Goal: Task Accomplishment & Management: Manage account settings

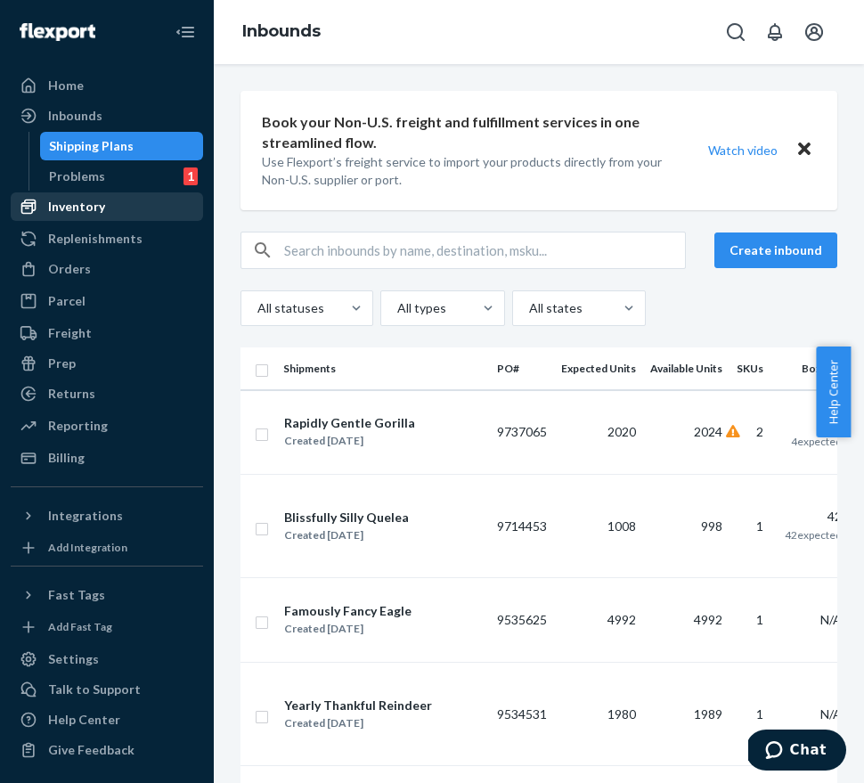
click at [108, 203] on div "Inventory" at bounding box center [106, 206] width 189 height 25
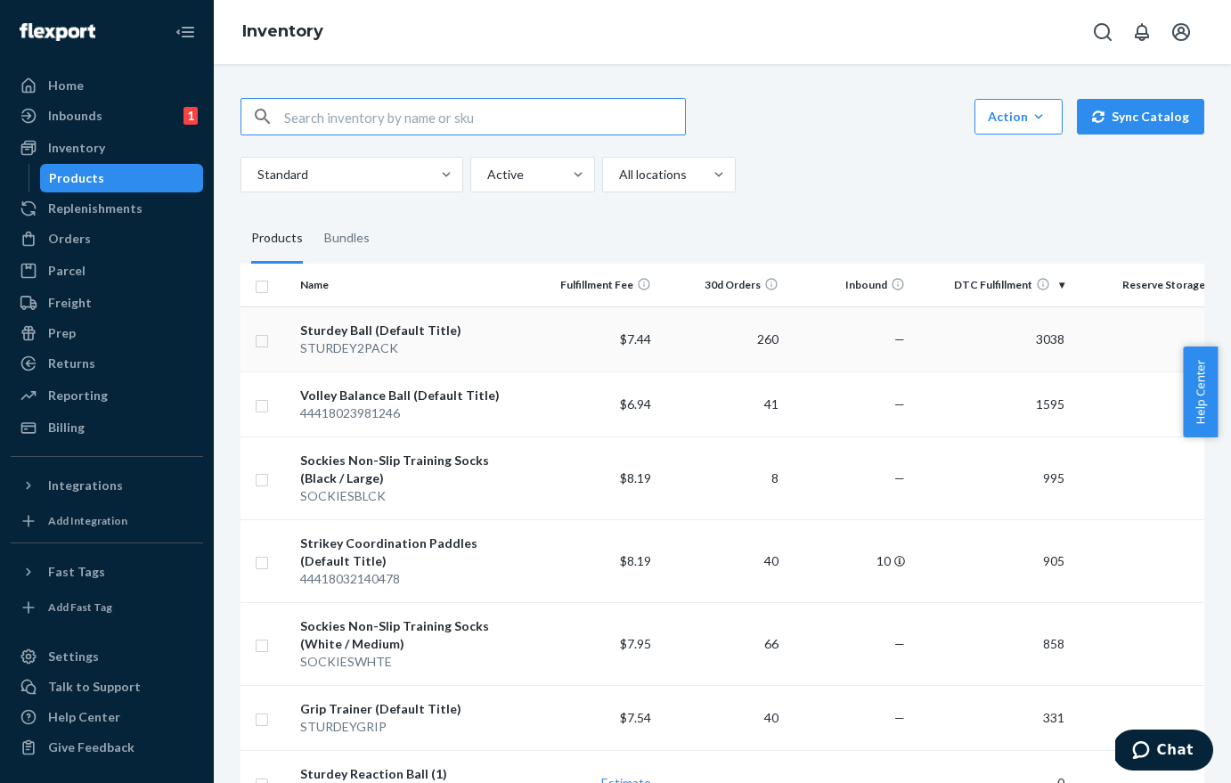
click at [265, 342] on input "checkbox" at bounding box center [262, 339] width 14 height 19
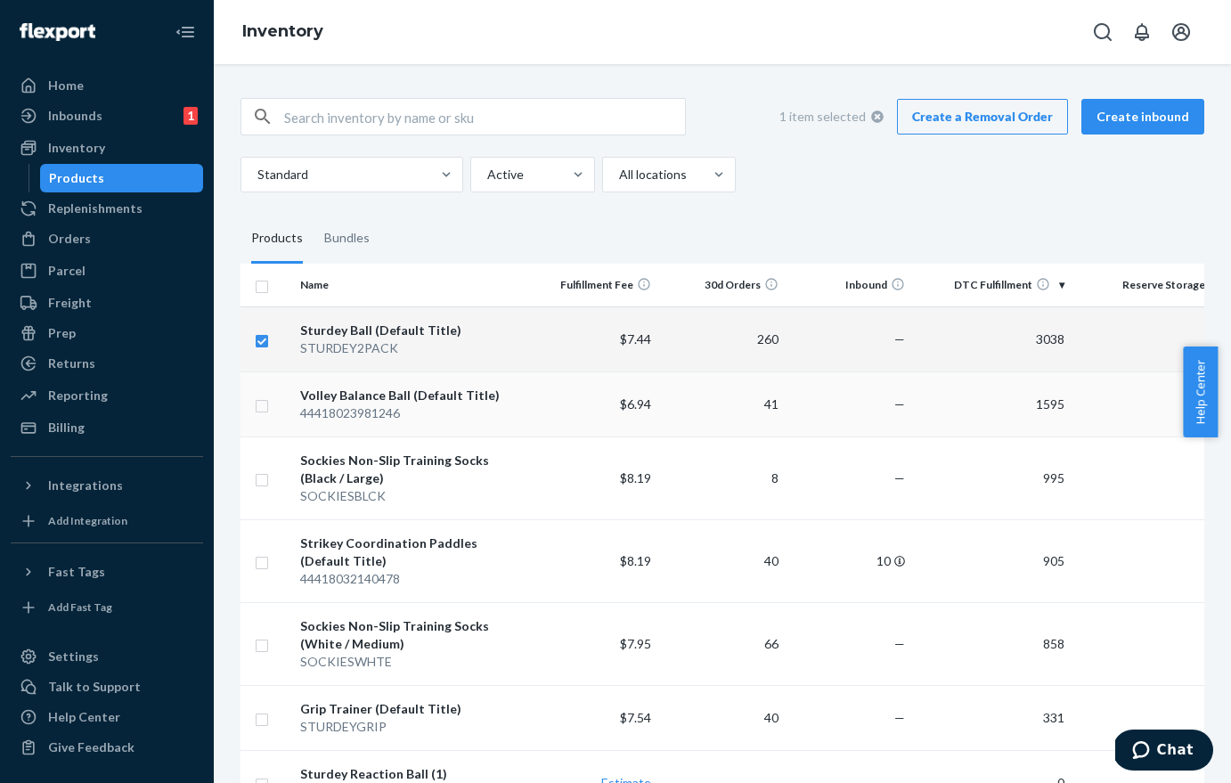
checkbox input "true"
click at [256, 409] on input "checkbox" at bounding box center [262, 404] width 14 height 19
checkbox input "true"
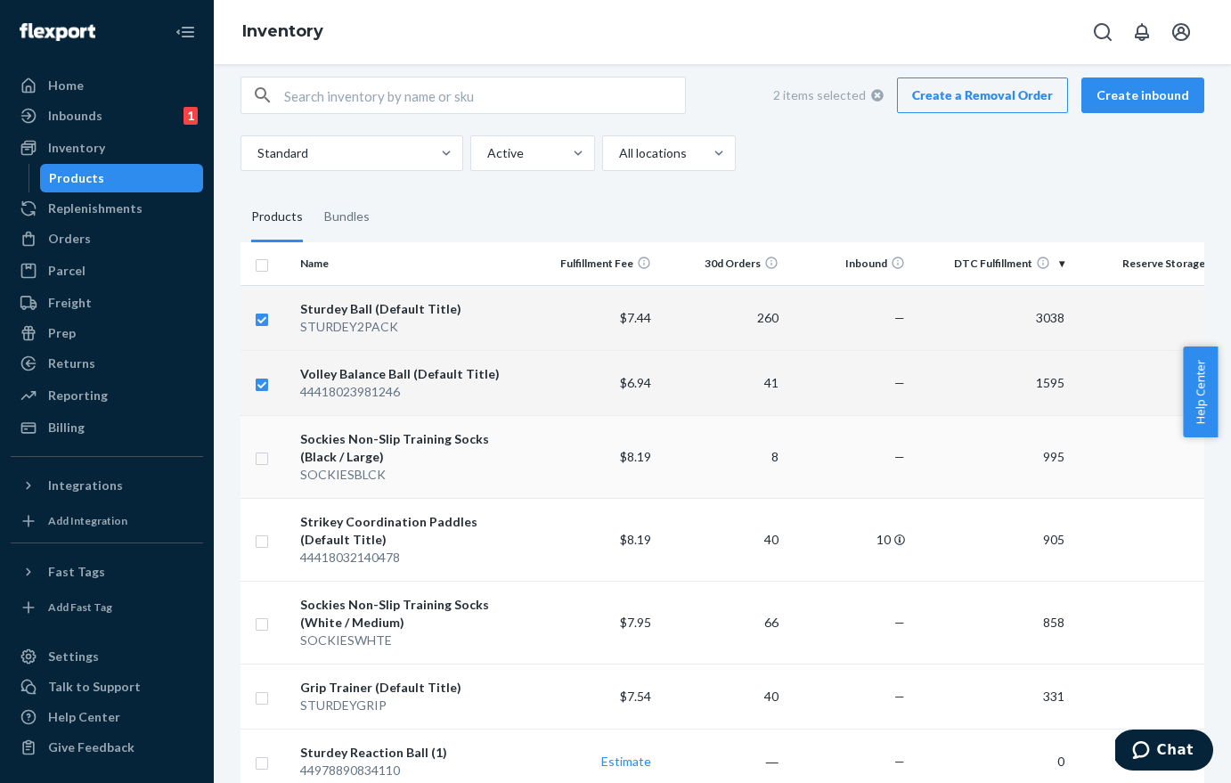
scroll to position [39, 0]
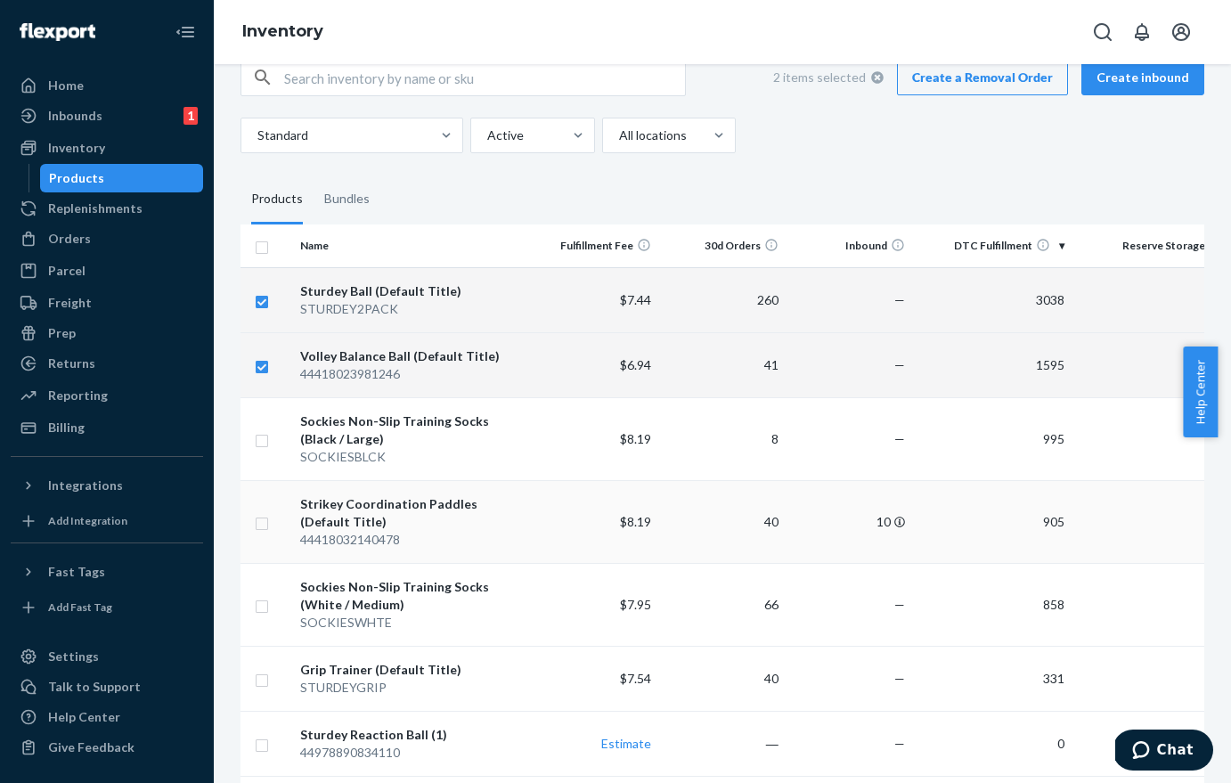
checkbox input "true"
click at [265, 524] on input "checkbox" at bounding box center [262, 521] width 14 height 19
checkbox input "true"
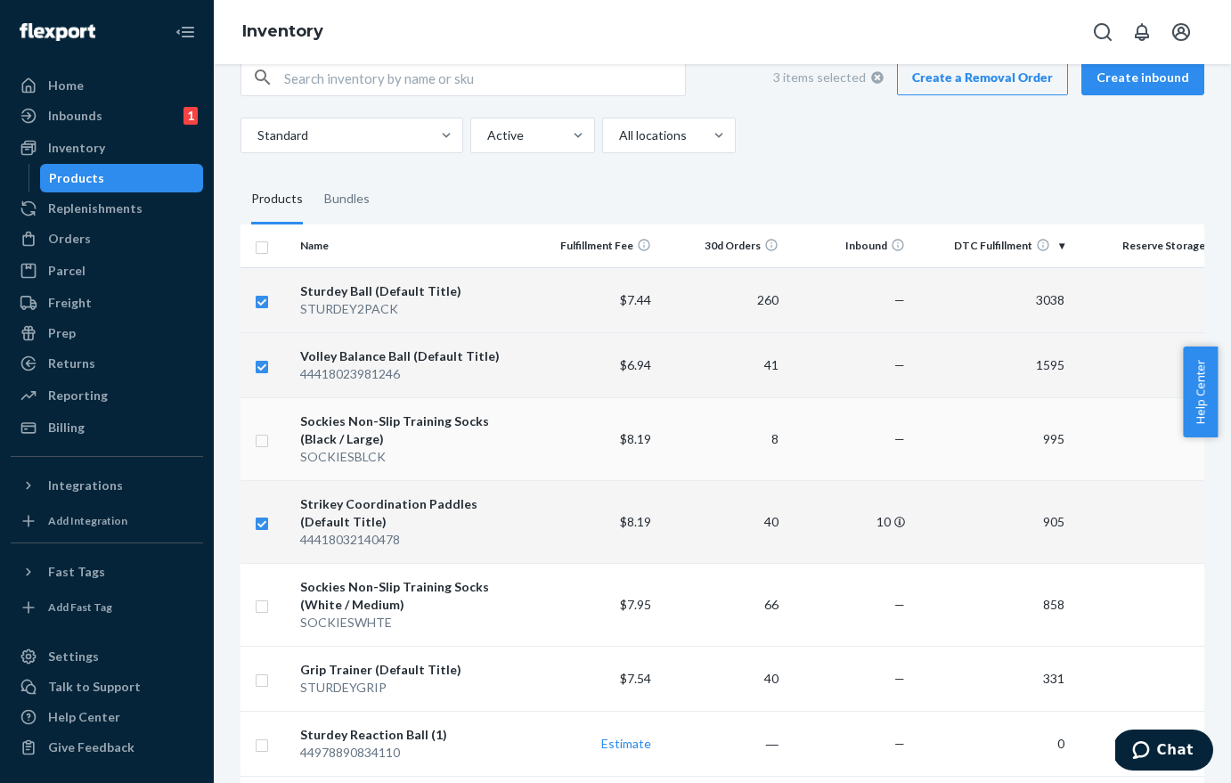
checkbox input "true"
click at [265, 445] on input "checkbox" at bounding box center [262, 438] width 14 height 19
checkbox input "true"
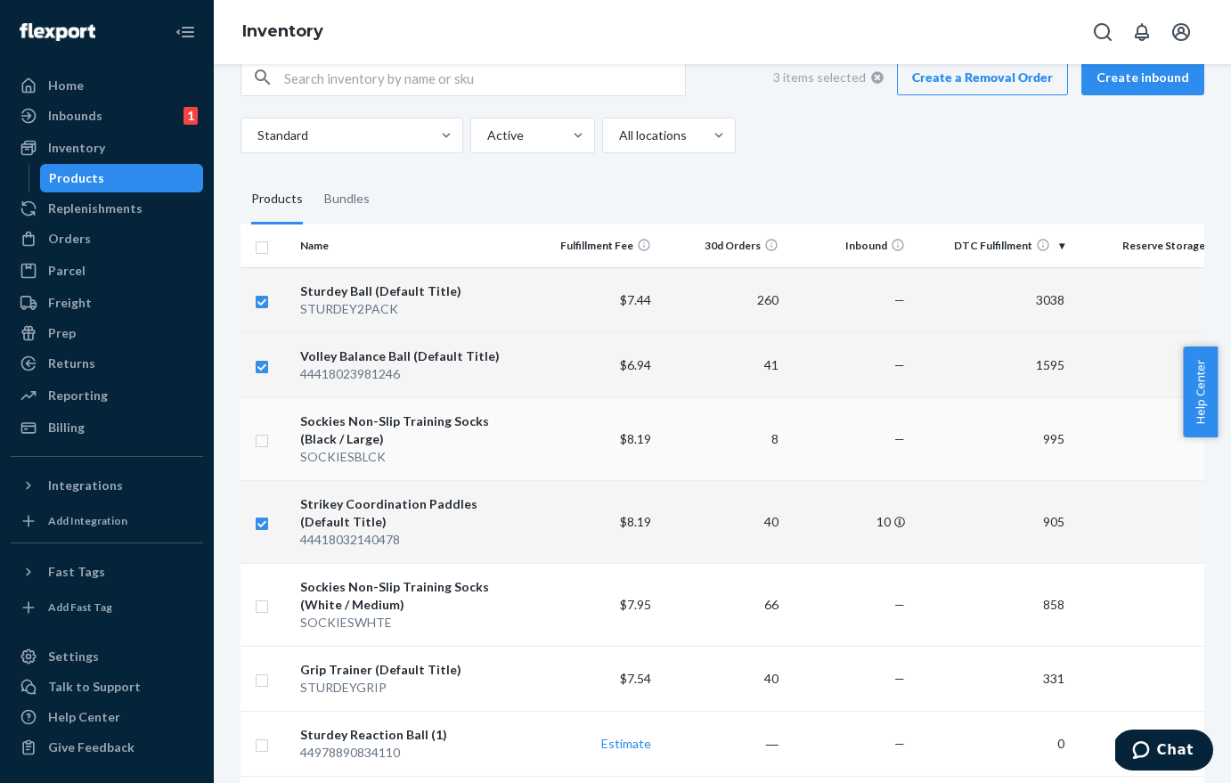
checkbox input "true"
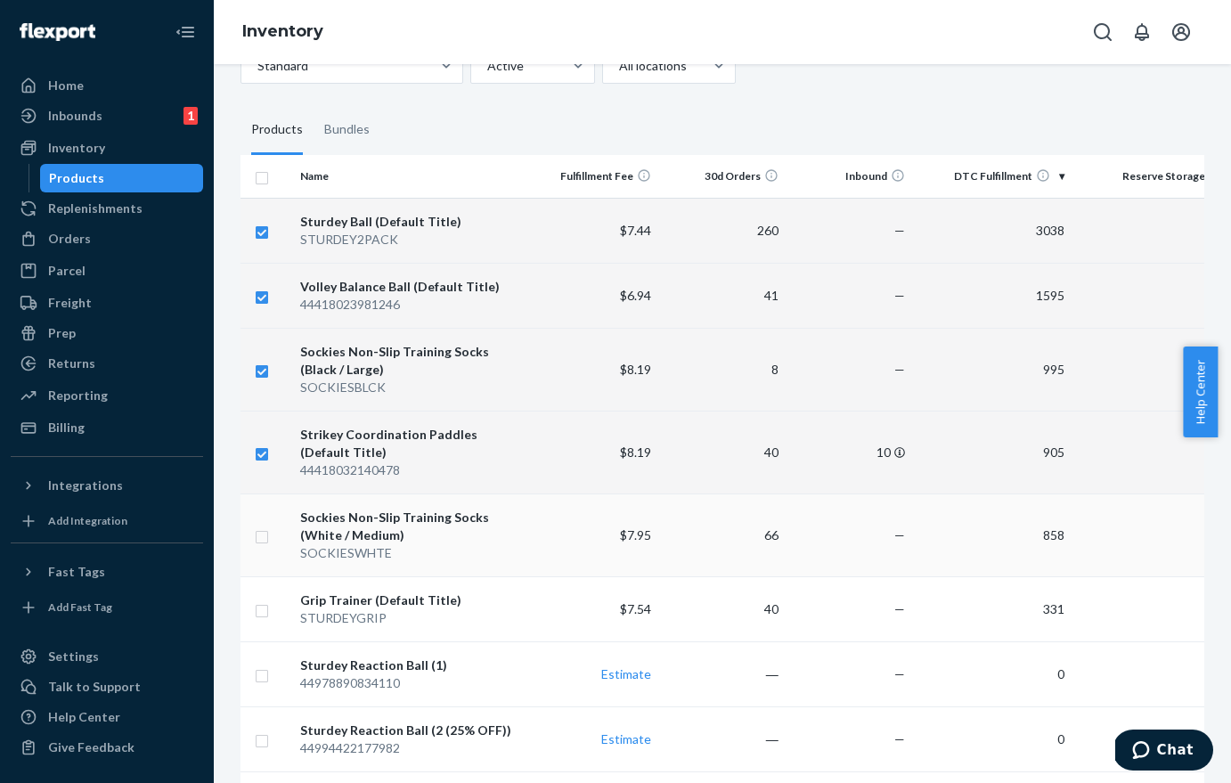
scroll to position [283, 0]
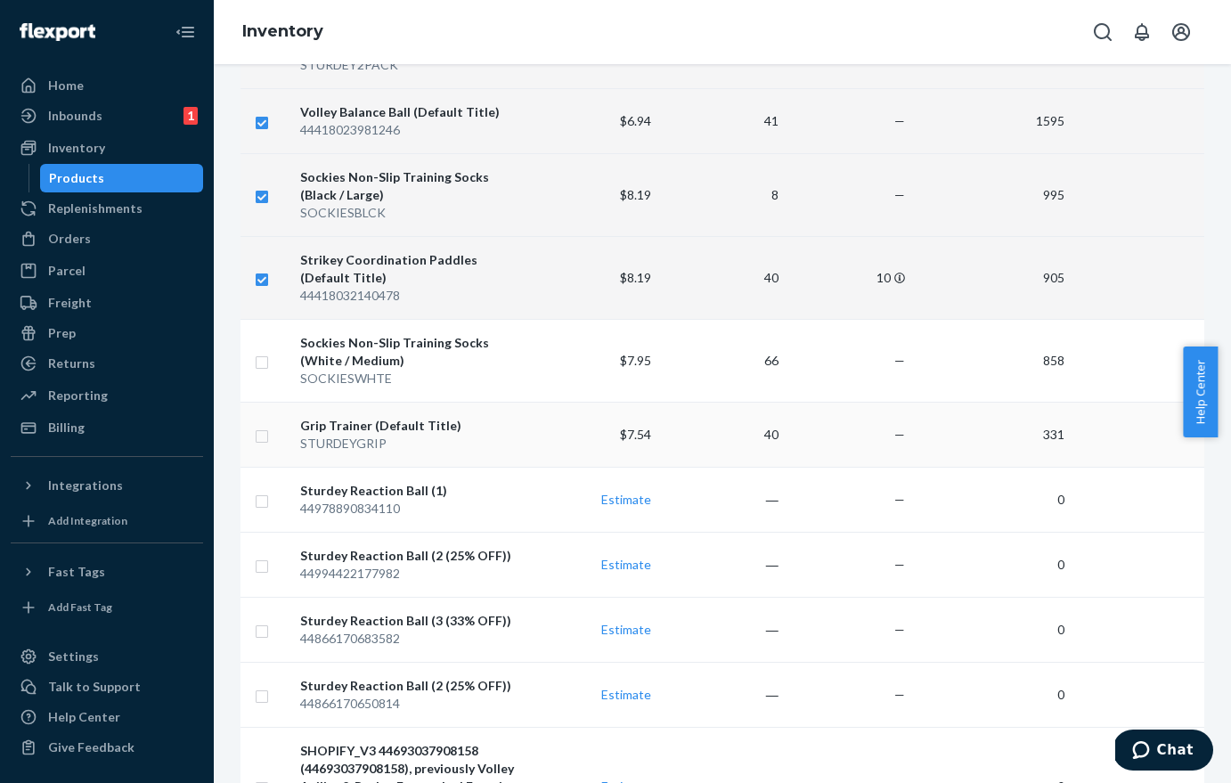
checkbox input "true"
click at [265, 440] on input "checkbox" at bounding box center [262, 434] width 14 height 19
checkbox input "true"
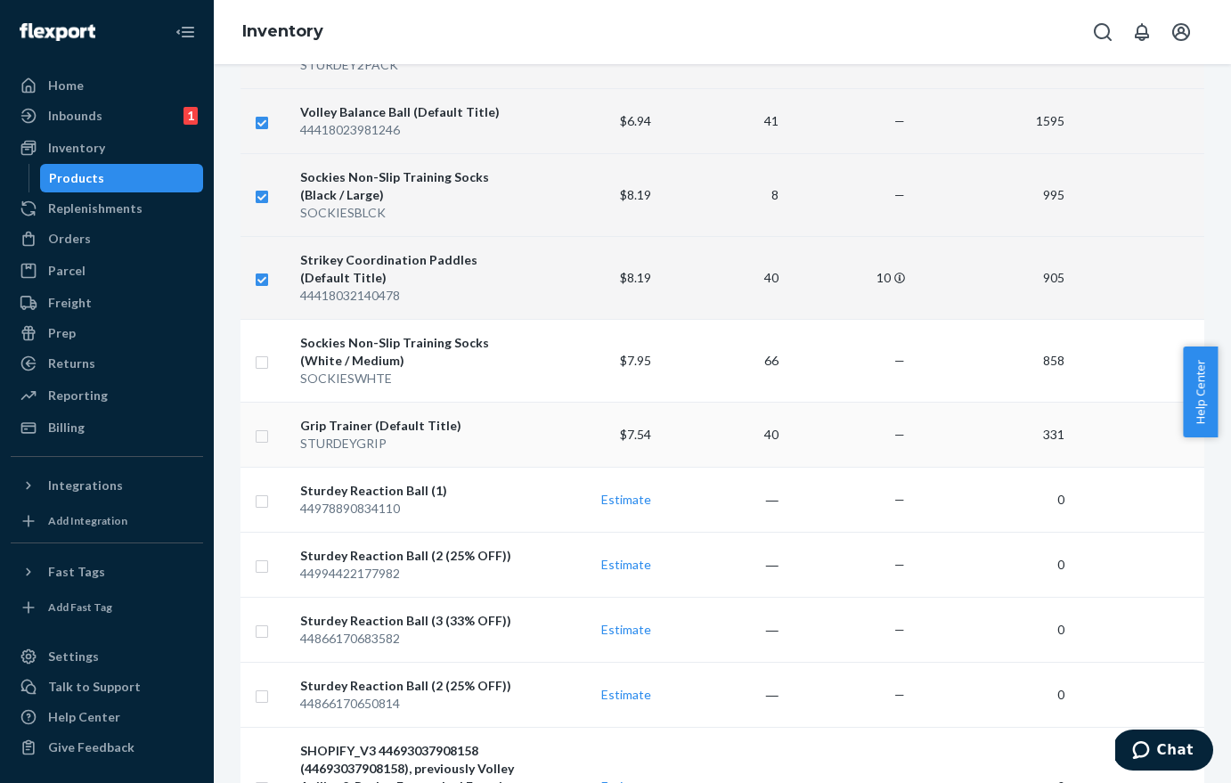
checkbox input "true"
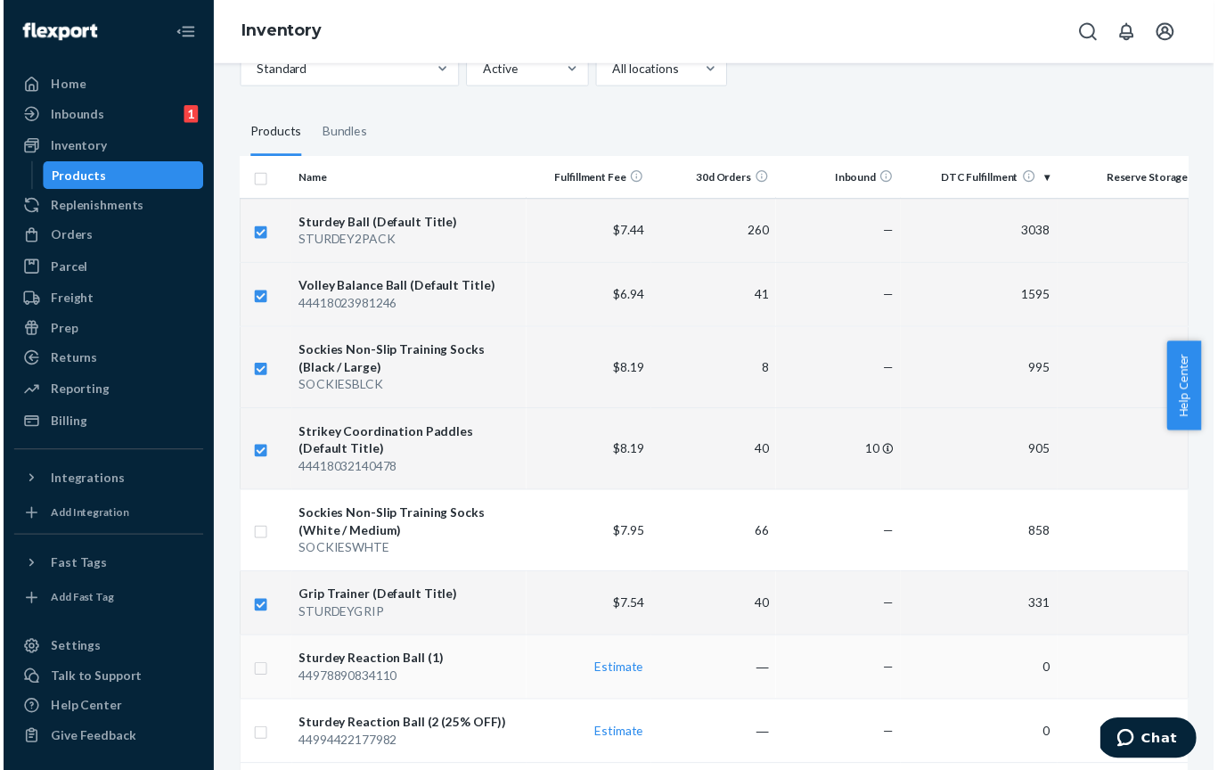
scroll to position [0, 0]
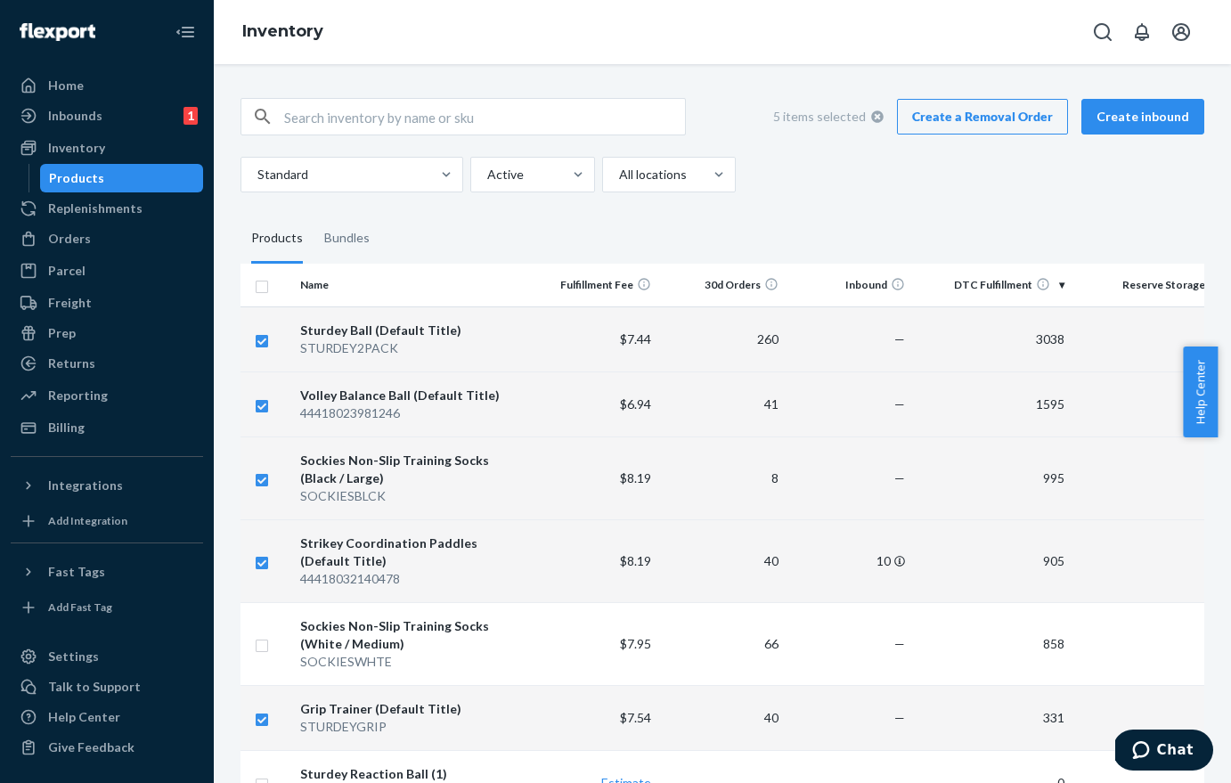
checkbox input "true"
click at [863, 120] on link "Create a Removal Order" at bounding box center [982, 117] width 171 height 36
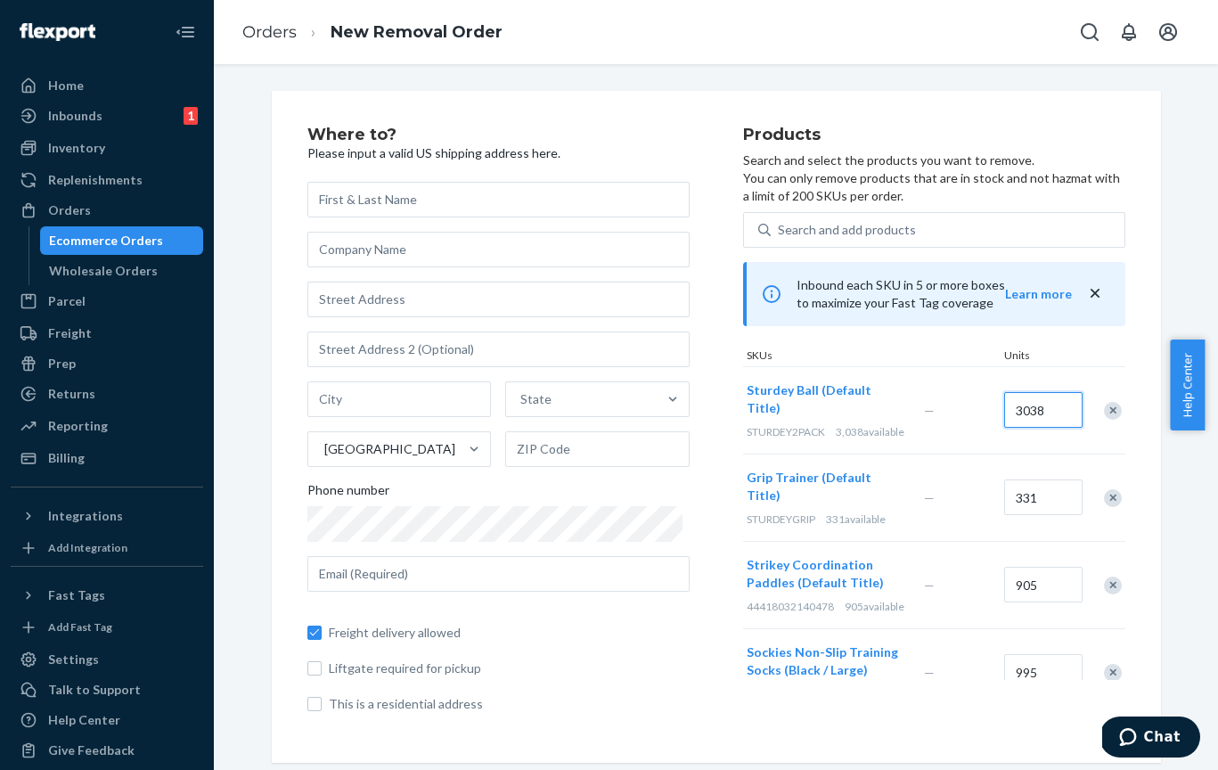
drag, startPoint x: 1058, startPoint y: 412, endPoint x: 992, endPoint y: 411, distance: 66.8
click at [863, 411] on input "3038" at bounding box center [1043, 410] width 78 height 36
drag, startPoint x: 1040, startPoint y: 410, endPoint x: 965, endPoint y: 411, distance: 74.8
click at [863, 411] on div "Sturdey Ball (Default Title) STURDEY2PACK 3,038 available — 3038" at bounding box center [934, 409] width 382 height 87
type input "200"
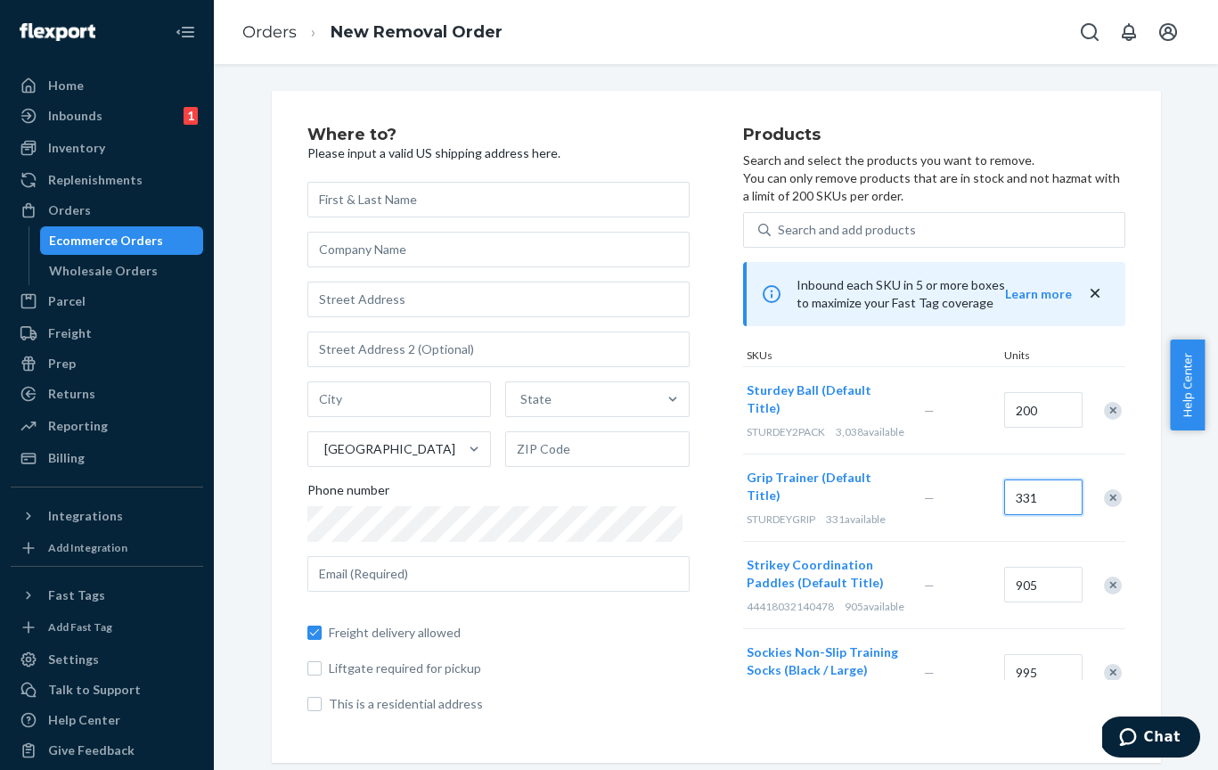
drag, startPoint x: 1038, startPoint y: 495, endPoint x: 1026, endPoint y: 493, distance: 11.9
click at [863, 493] on input "331" at bounding box center [1043, 497] width 78 height 36
type input "15"
drag, startPoint x: 1029, startPoint y: 579, endPoint x: 1042, endPoint y: 577, distance: 13.5
click at [863, 577] on input "905" at bounding box center [1043, 585] width 78 height 36
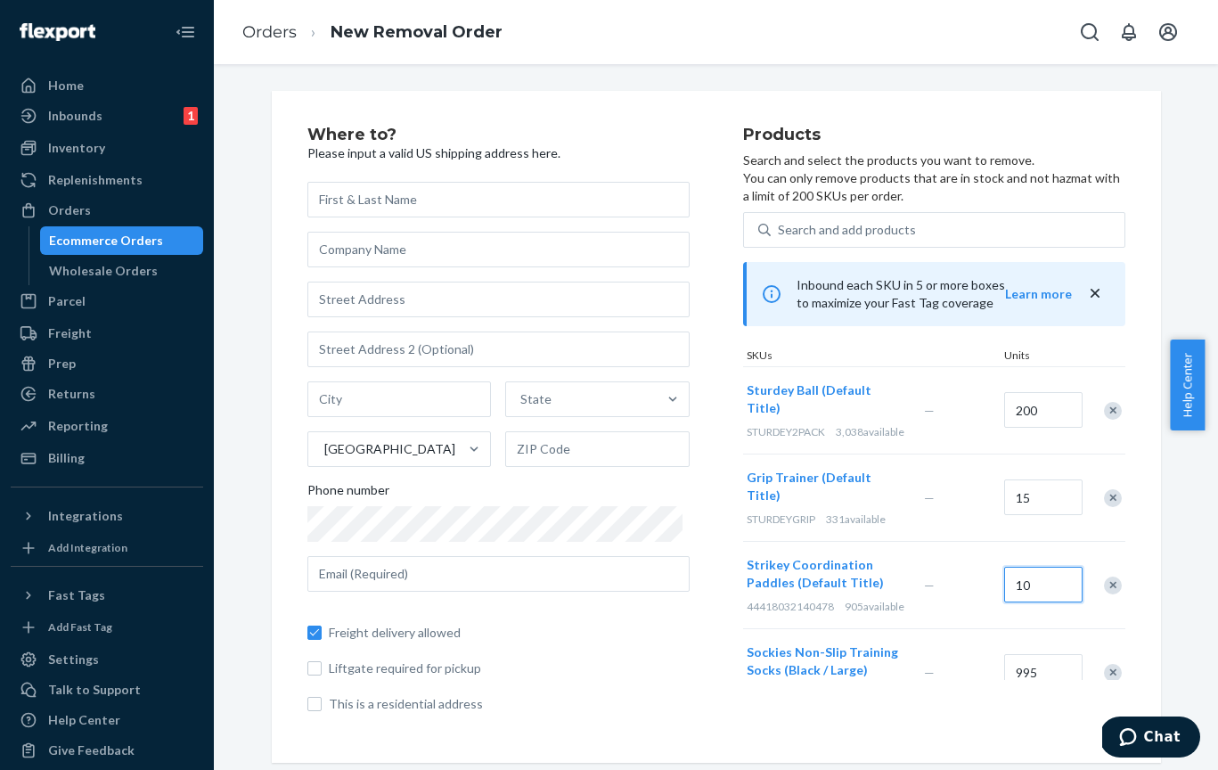
scroll to position [30, 0]
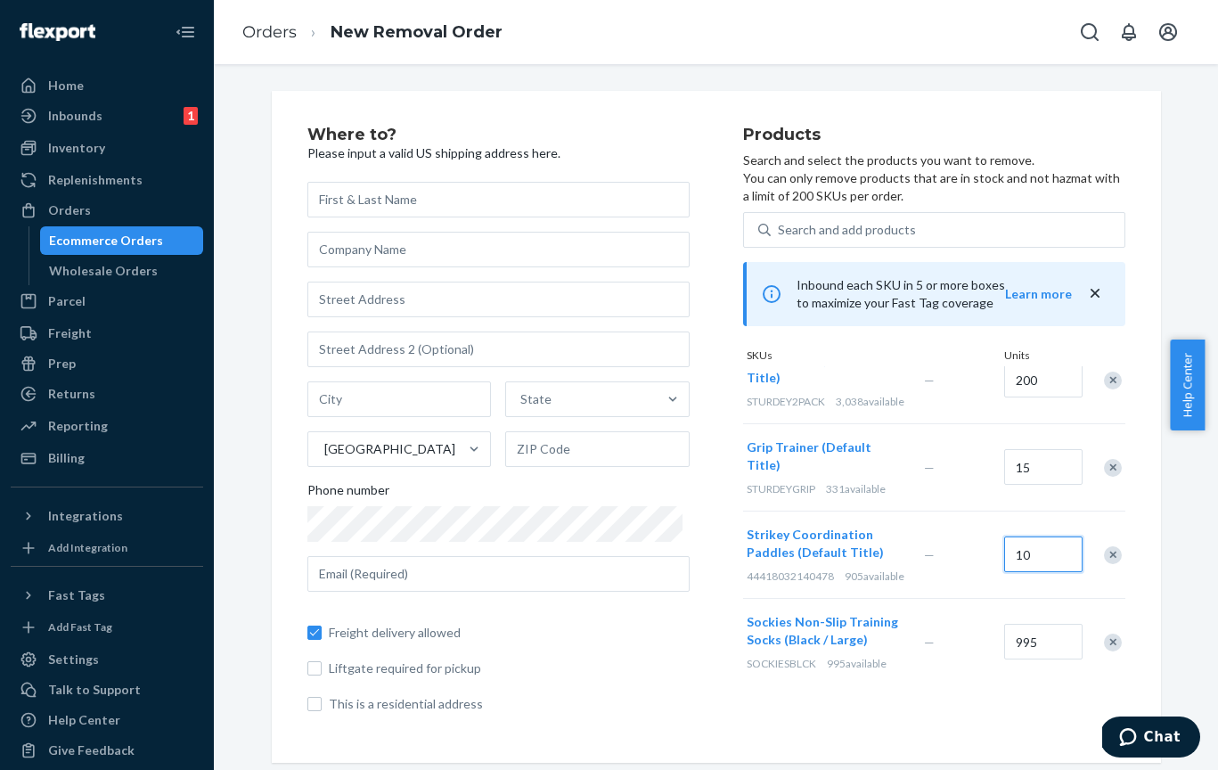
click at [863, 543] on input "10" at bounding box center [1043, 554] width 78 height 36
type input "100"
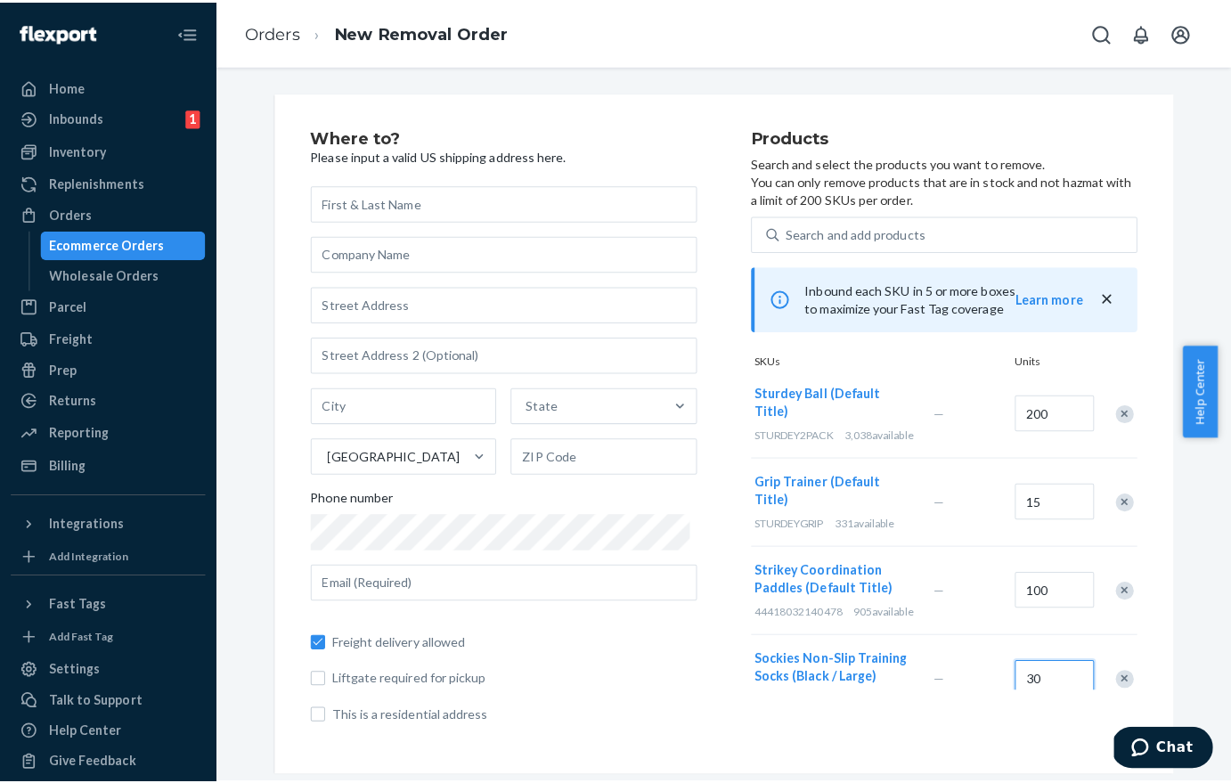
scroll to position [7, 0]
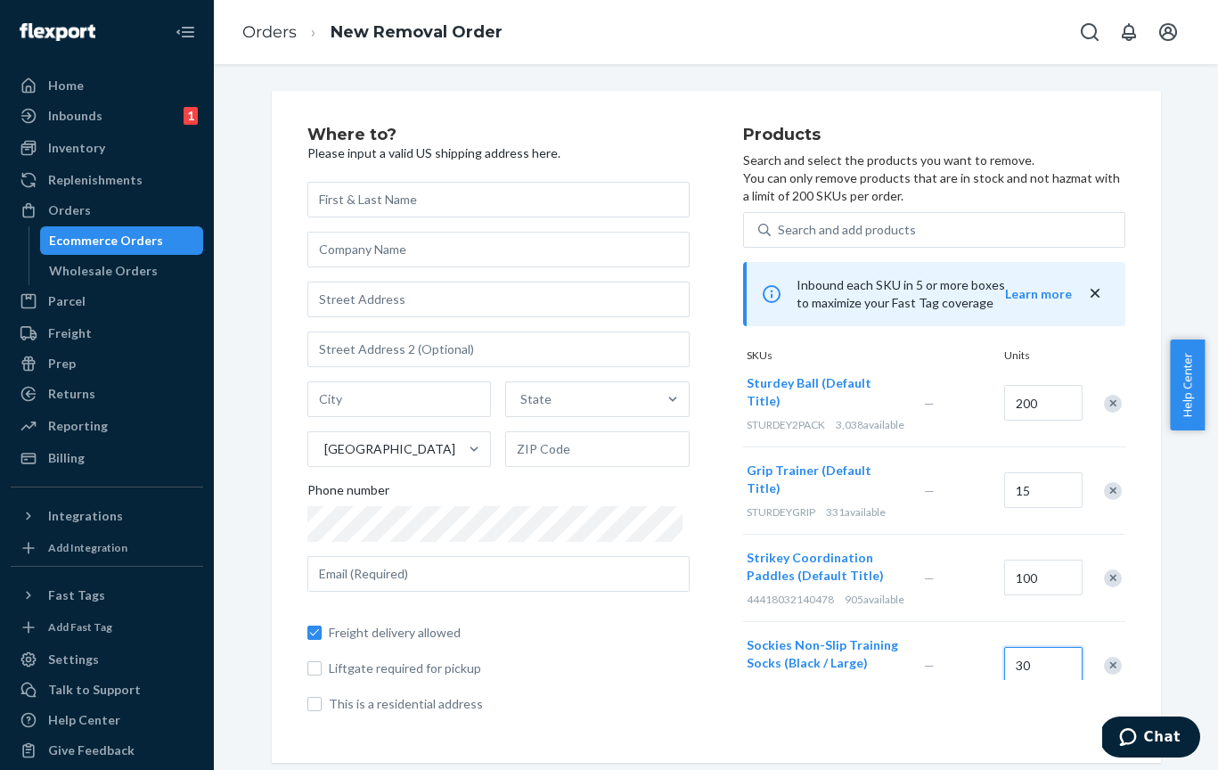
type input "30"
click at [863, 475] on input "15" at bounding box center [1043, 490] width 78 height 36
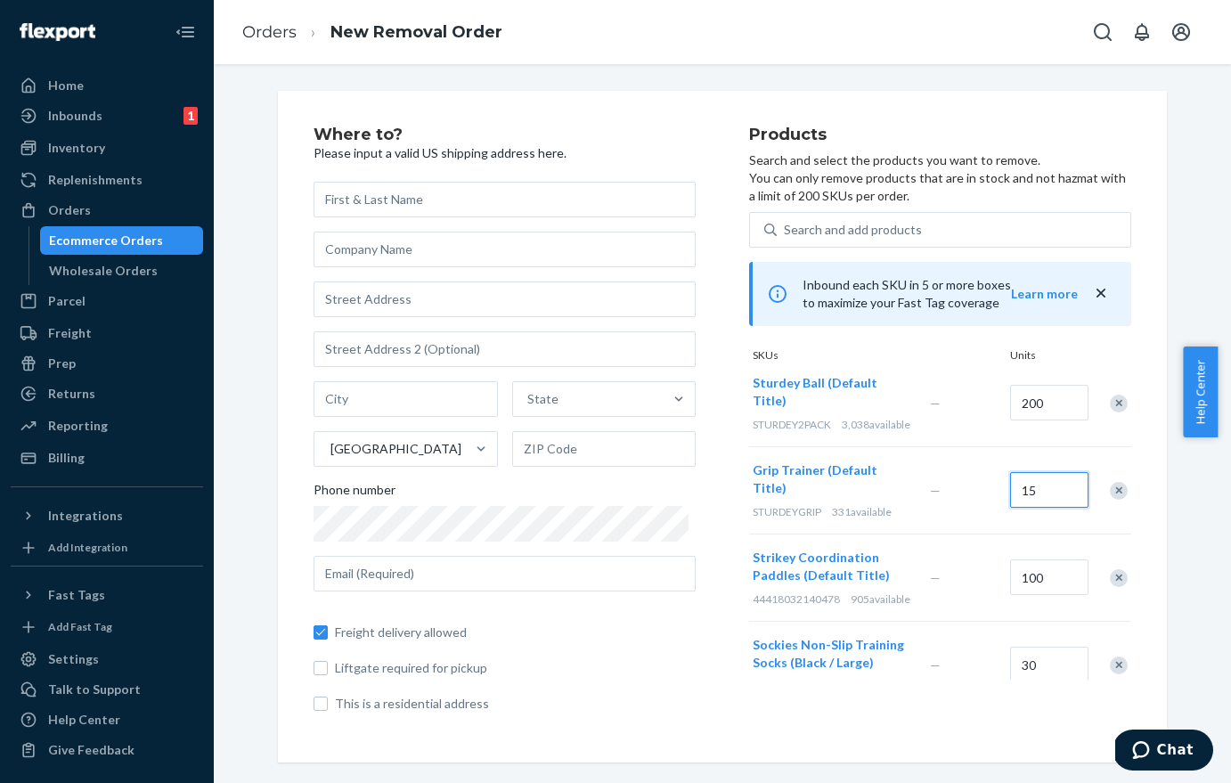
click at [863, 478] on input "15" at bounding box center [1049, 490] width 78 height 36
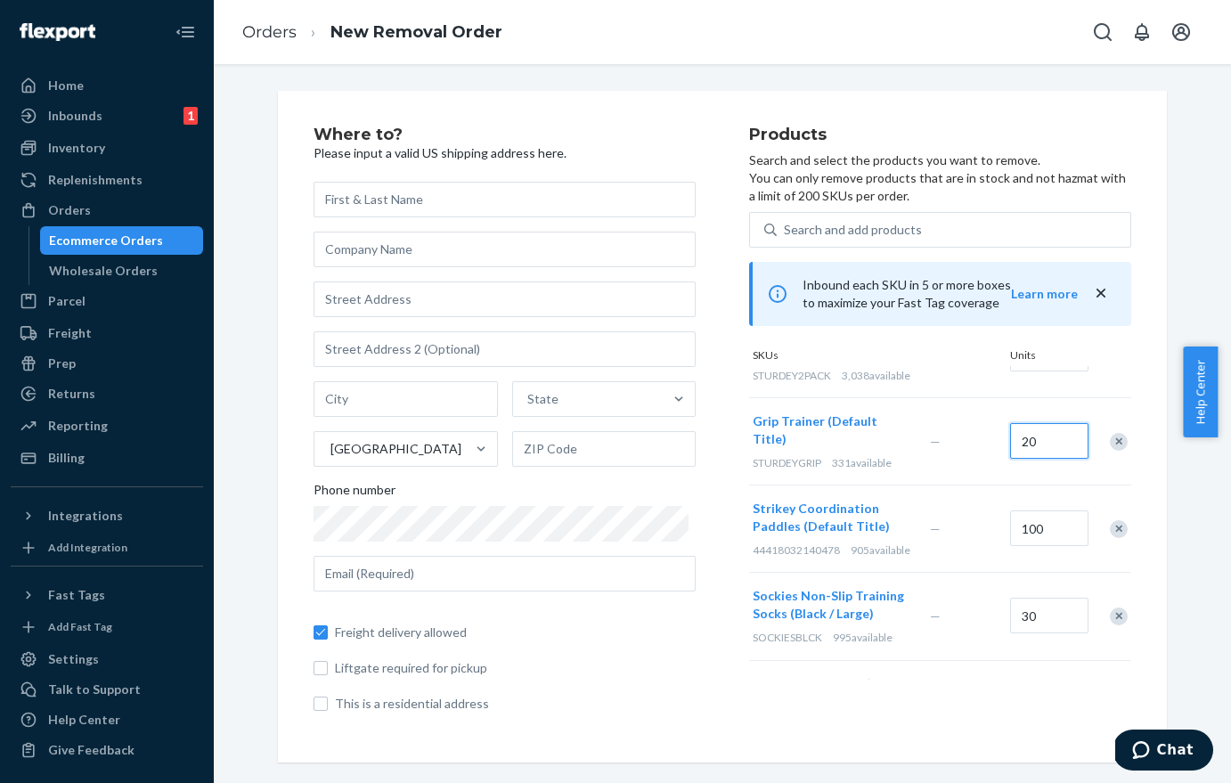
scroll to position [137, 0]
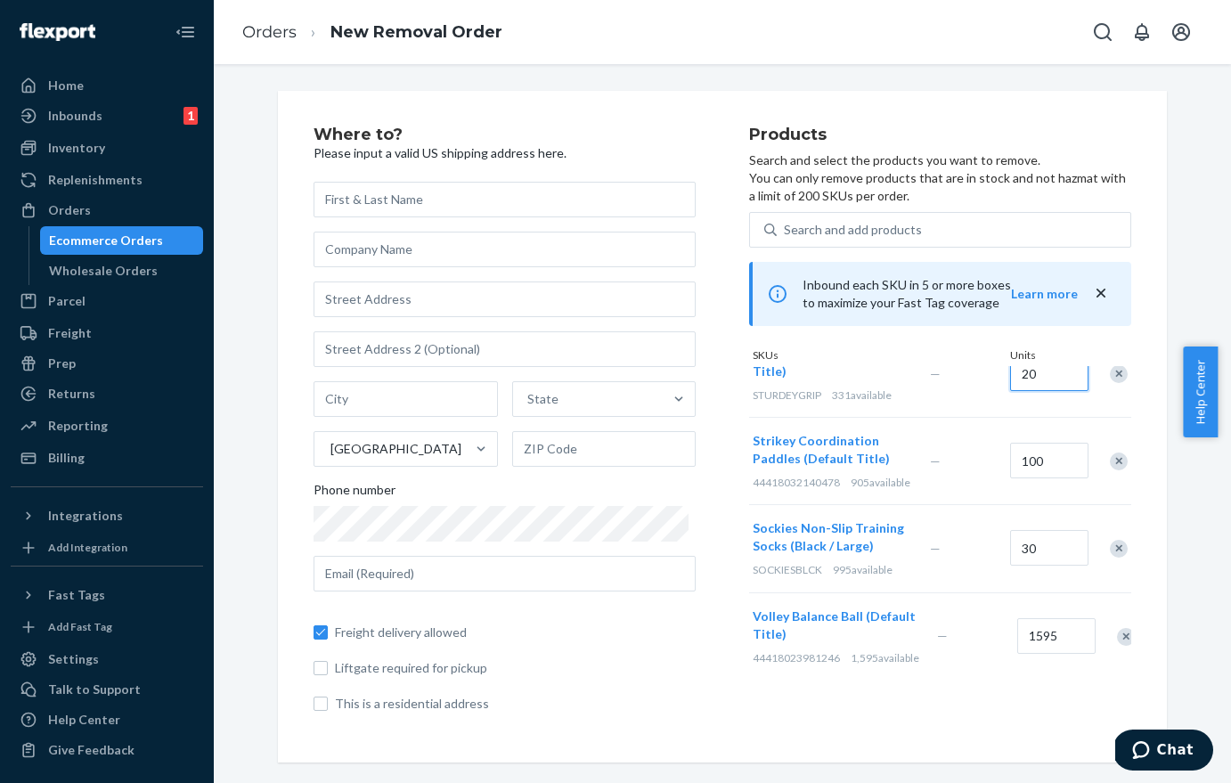
type input "20"
click at [863, 443] on input "100" at bounding box center [1049, 461] width 78 height 36
type input "20"
drag, startPoint x: 1011, startPoint y: 633, endPoint x: 1040, endPoint y: 627, distance: 29.2
click at [863, 627] on input "1595" at bounding box center [1056, 636] width 78 height 36
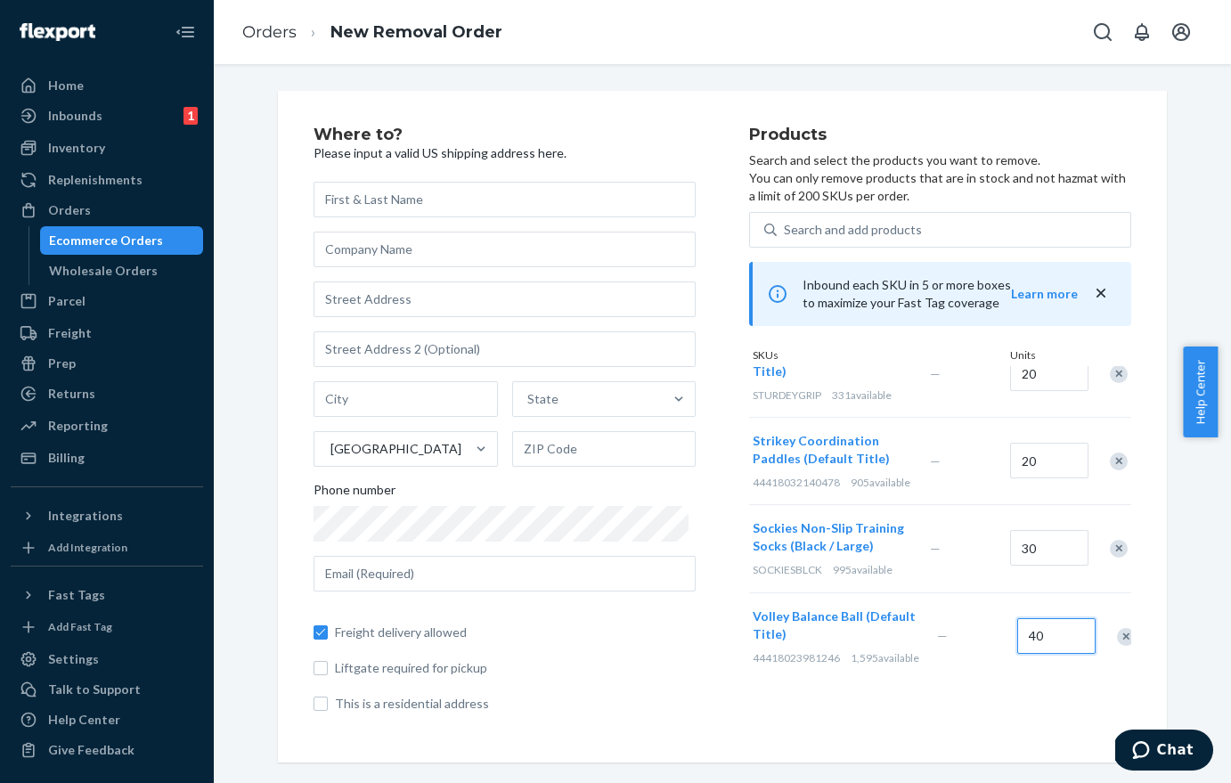
type input "40"
click at [863, 696] on div "Products Search and select the products you want to remove. You can only remove…" at bounding box center [940, 427] width 382 height 600
click at [393, 208] on input "text" at bounding box center [505, 200] width 382 height 36
type input "1"
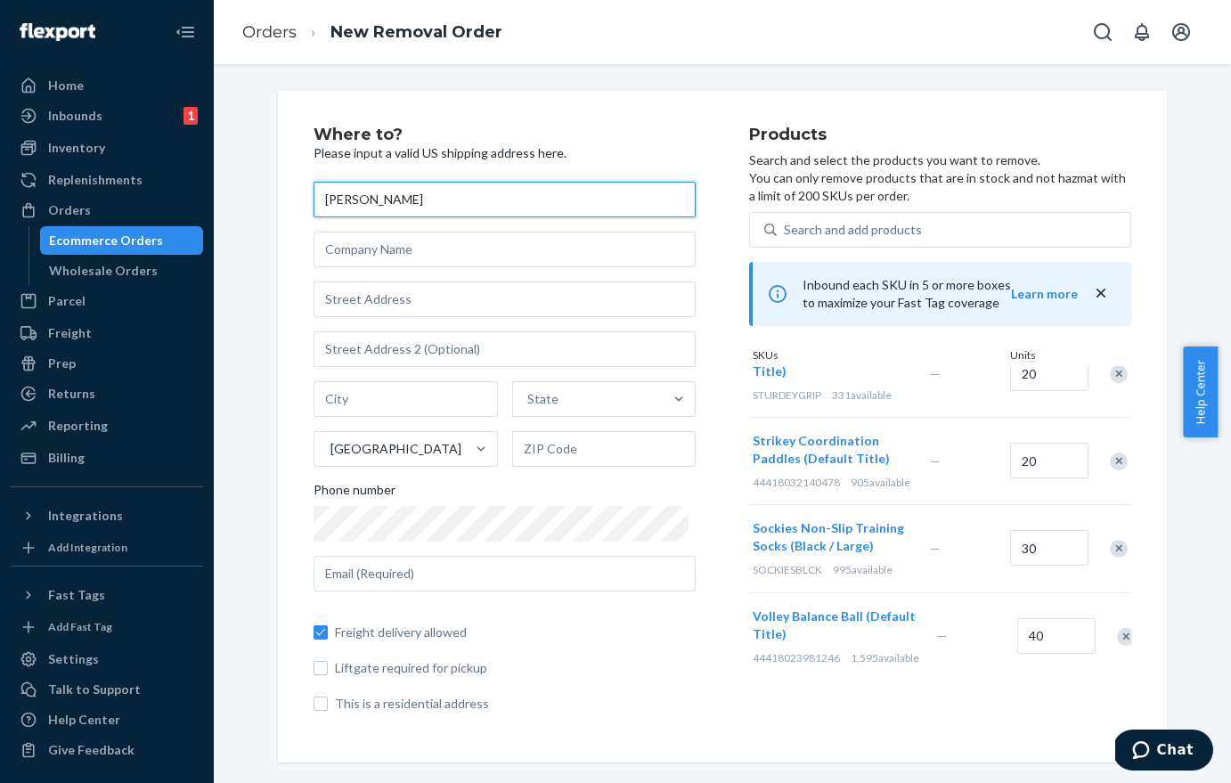
type input "[PERSON_NAME]"
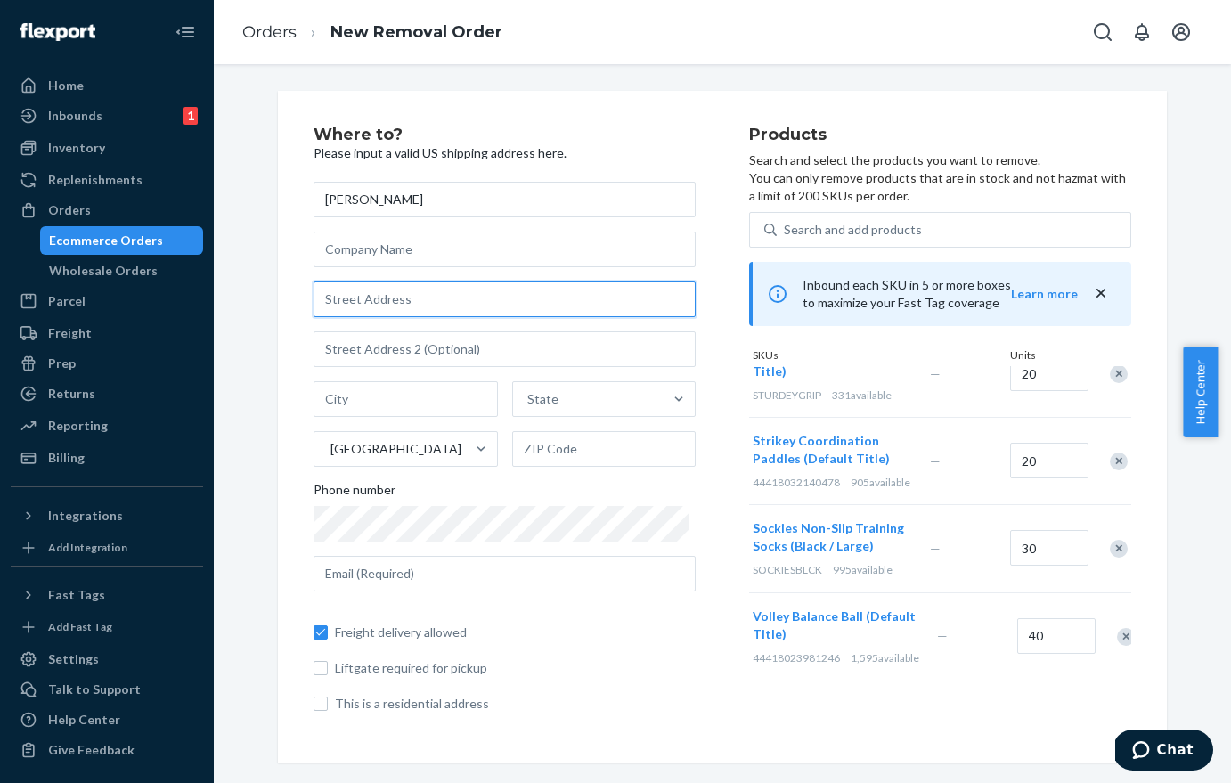
click at [377, 306] on input "text" at bounding box center [505, 300] width 382 height 36
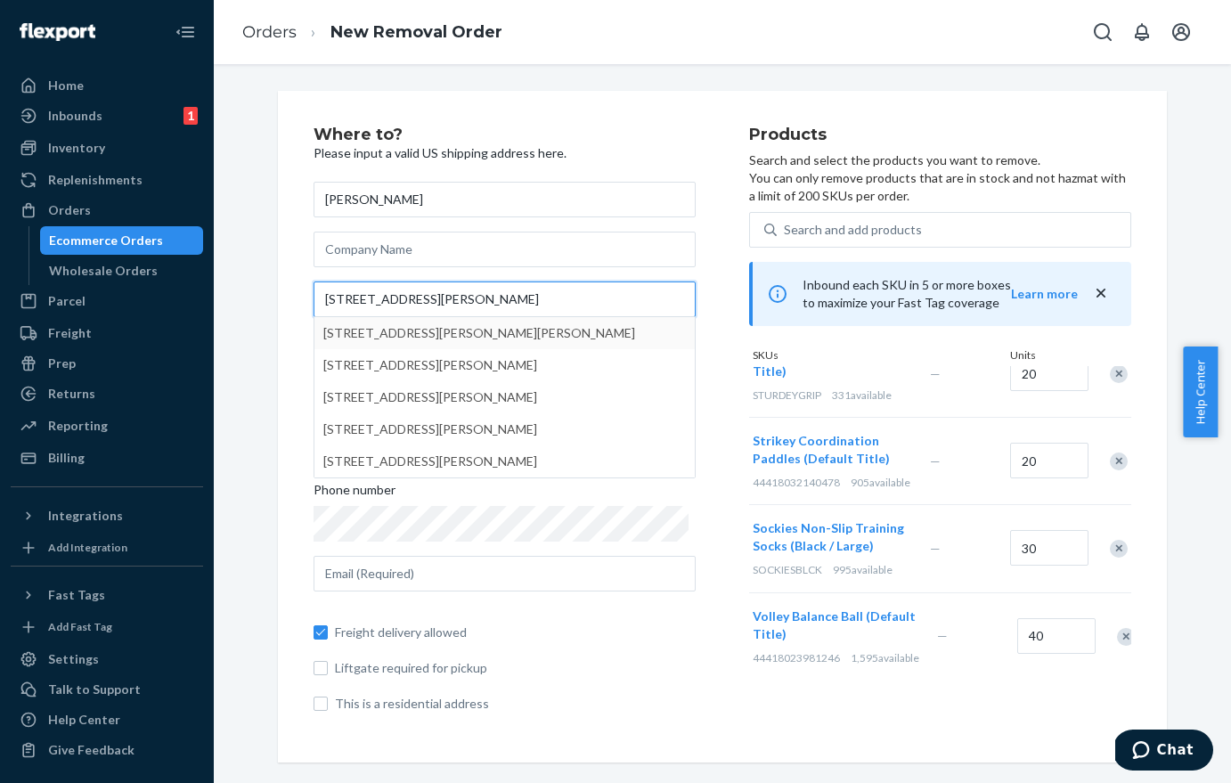
type input "[STREET_ADDRESS][PERSON_NAME]"
type input "[PERSON_NAME]"
type input "18840"
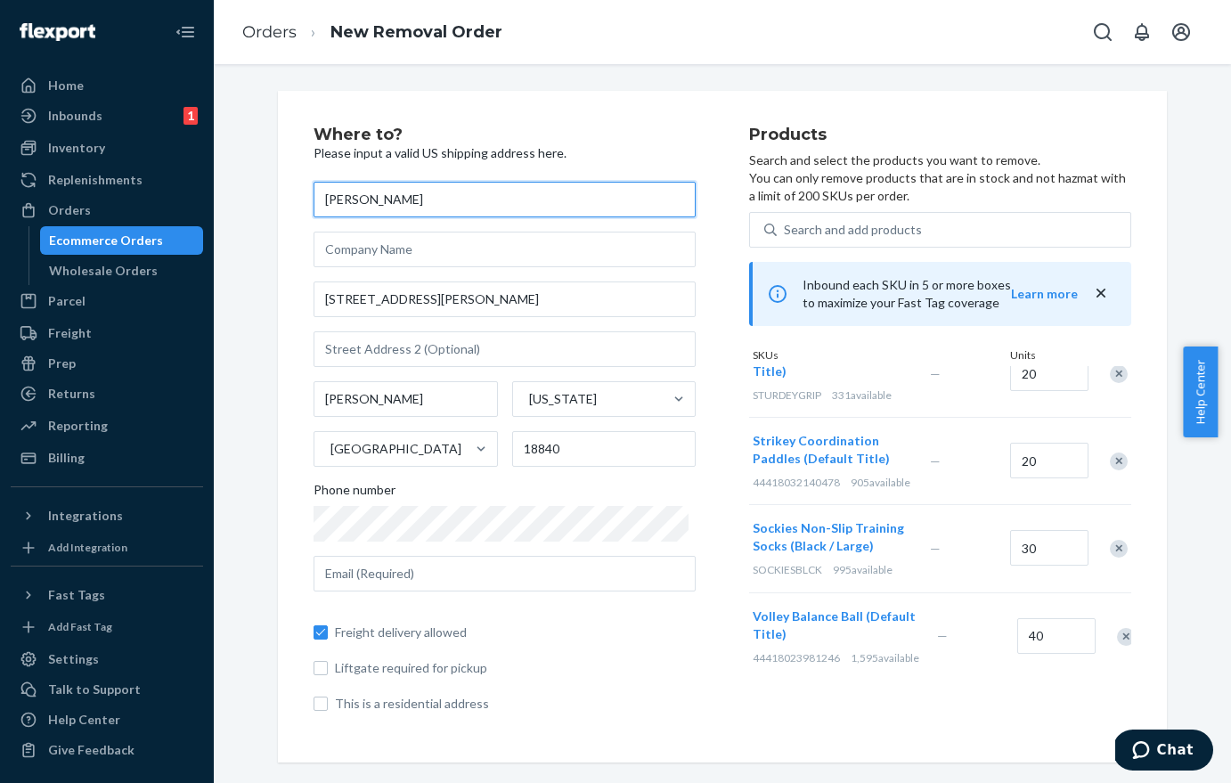
click at [517, 201] on input "[PERSON_NAME]" at bounding box center [505, 200] width 382 height 36
type input "[PERSON_NAME] ([PERSON_NAME])"
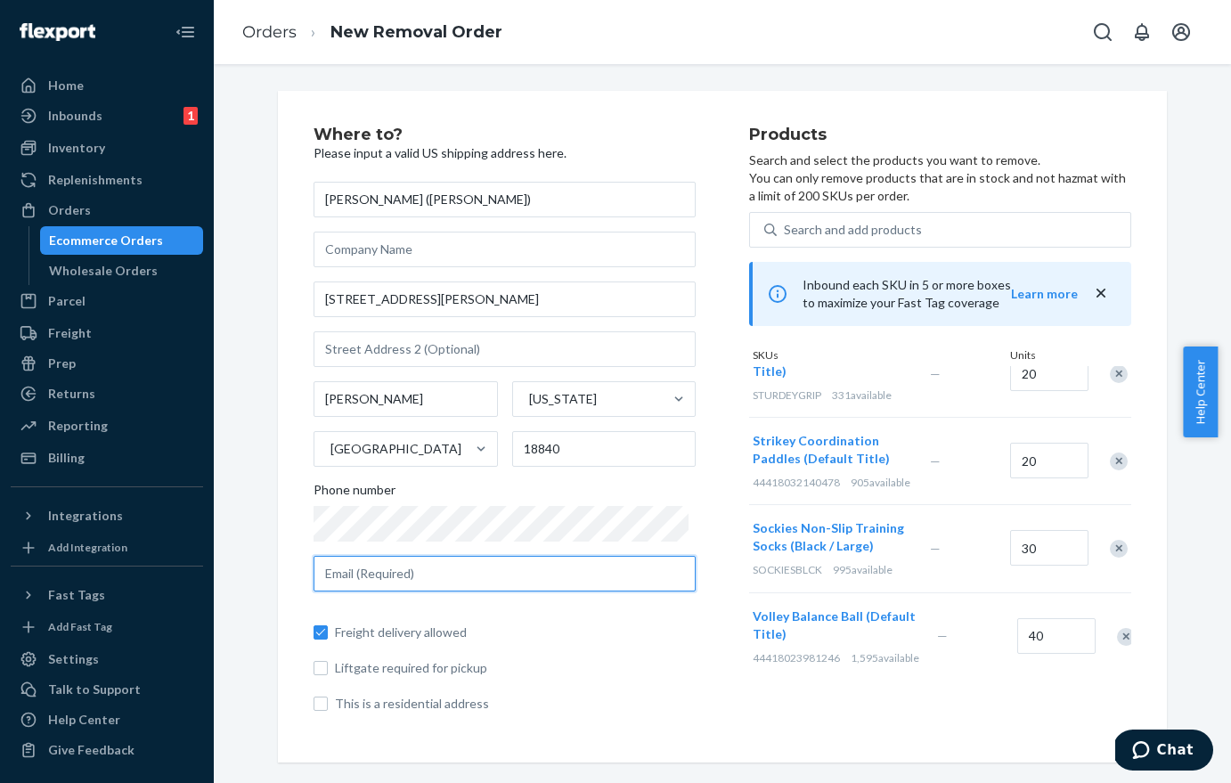
click at [493, 569] on input "text" at bounding box center [505, 574] width 382 height 36
